Goal: Information Seeking & Learning: Learn about a topic

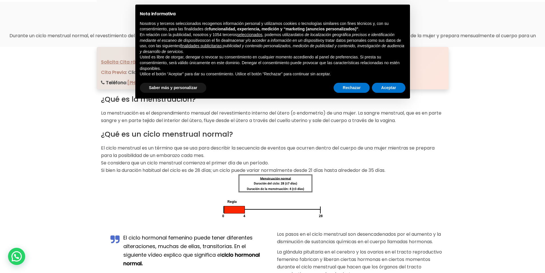
scroll to position [200, 0]
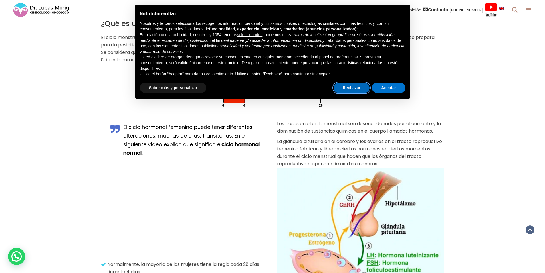
click at [349, 89] on button "Rechazar" at bounding box center [351, 88] width 36 height 10
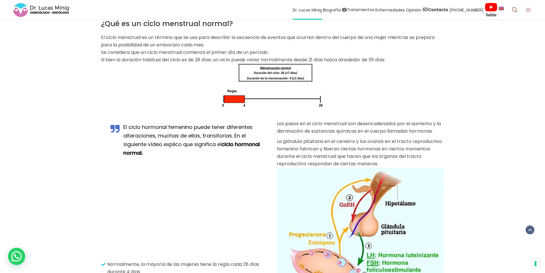
click at [349, 81] on div at bounding box center [272, 85] width 343 height 44
click at [512, 8] on icon at bounding box center [514, 9] width 5 height 7
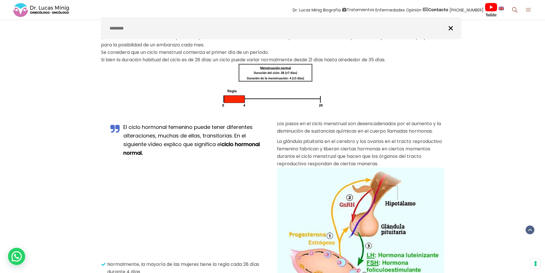
type input "********"
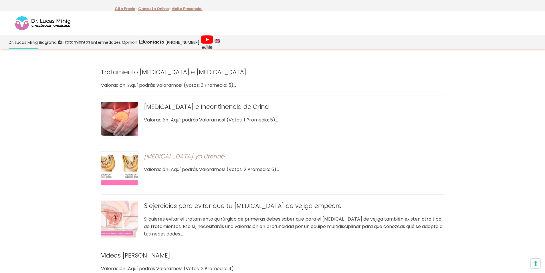
click at [197, 154] on link "Prolapso Genital yo Uterino" at bounding box center [184, 156] width 80 height 8
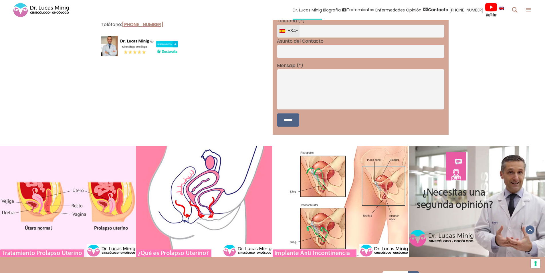
scroll to position [1687, 0]
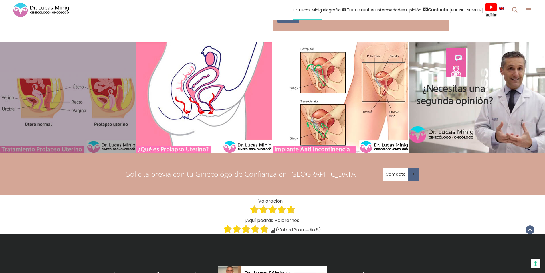
click at [69, 126] on link at bounding box center [68, 97] width 136 height 111
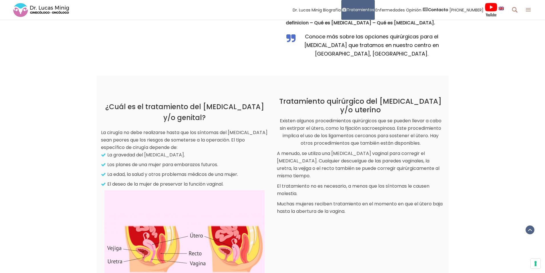
scroll to position [629, 0]
